Goal: Find specific page/section: Find specific page/section

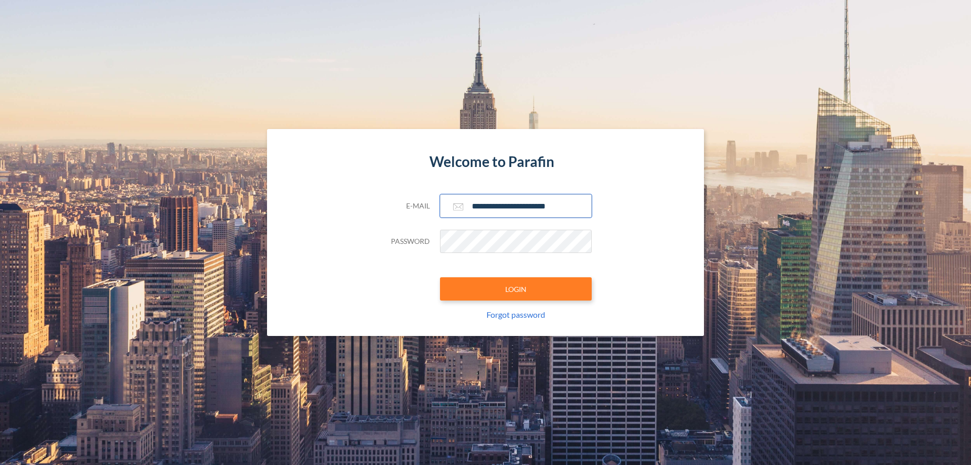
type input "**********"
click at [516, 289] on button "LOGIN" at bounding box center [516, 288] width 152 height 23
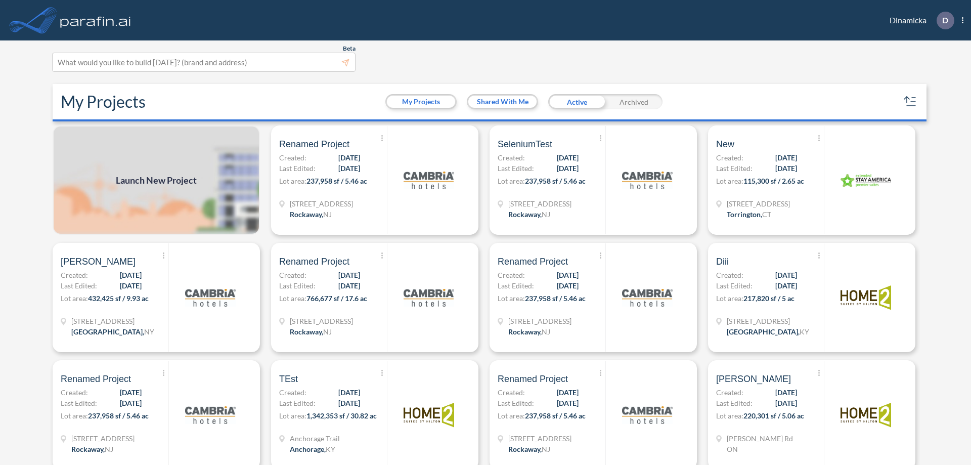
scroll to position [3, 0]
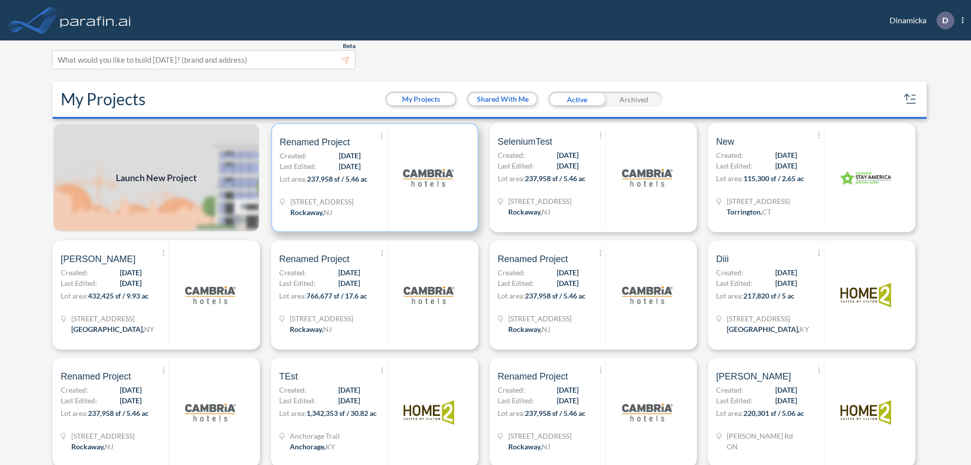
click at [373, 177] on p "Lot area: 237,958 sf / 5.46 ac" at bounding box center [333, 180] width 107 height 15
